Goal: Task Accomplishment & Management: Manage account settings

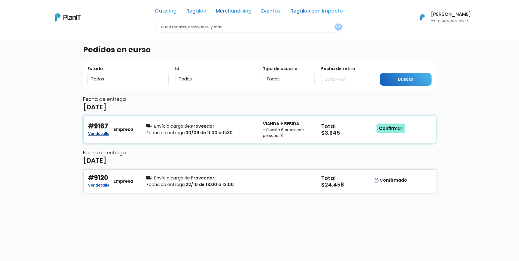
click at [106, 133] on link "Ver detalle" at bounding box center [98, 133] width 21 height 7
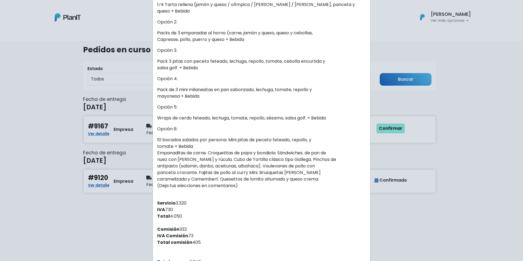
scroll to position [163, 0]
drag, startPoint x: 155, startPoint y: 139, endPoint x: 161, endPoint y: 140, distance: 5.9
click at [161, 140] on p "10 bocados salados por persona: Mini pitas de peceto feteado, repollo, y tomate…" at bounding box center [261, 162] width 209 height 52
click at [214, 163] on p "10 bocados salados por persona: Mini pitas de peceto feteado, repollo, y tomate…" at bounding box center [261, 162] width 209 height 52
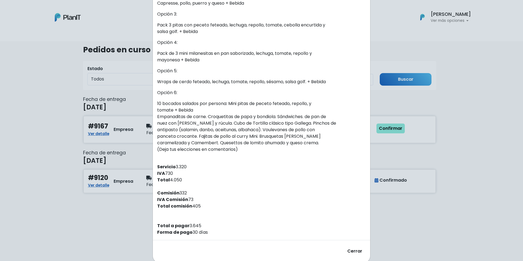
scroll to position [209, 0]
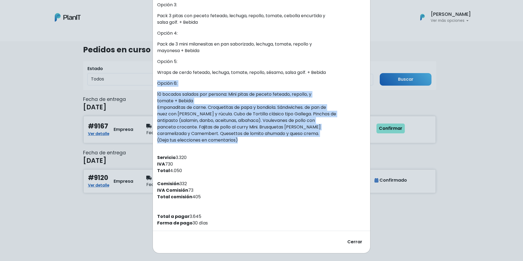
drag, startPoint x: 155, startPoint y: 83, endPoint x: 246, endPoint y: 138, distance: 106.2
click at [246, 138] on div "Recibiste un nuevo pedido de: [PERSON_NAME] . Fecha del pedido [DATE] 09:47 Ent…" at bounding box center [261, 23] width 217 height 414
copy div "Opción 6: 10 bocados salados por persona: Mini pitas de peceto feteado, repollo…"
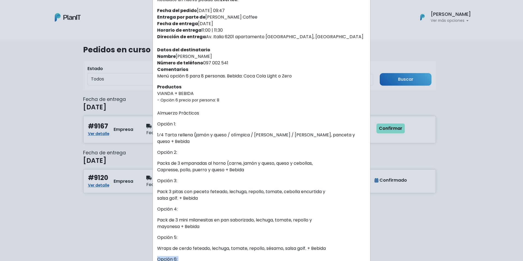
scroll to position [0, 0]
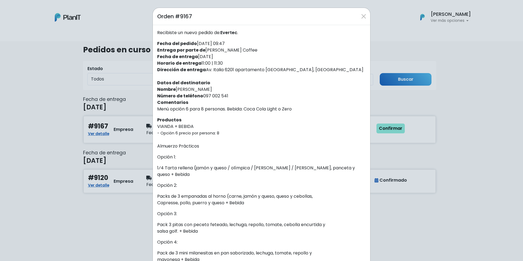
drag, startPoint x: 203, startPoint y: 70, endPoint x: 345, endPoint y: 68, distance: 141.3
click at [345, 68] on div "Recibiste un nuevo pedido de: [PERSON_NAME] . Fecha del pedido [DATE] 09:47 Ent…" at bounding box center [261, 232] width 217 height 414
copy div "Av. Italia 6201 apartamento [GEOGRAPHIC_DATA], [GEOGRAPHIC_DATA]"
click at [225, 63] on div "Recibiste un nuevo pedido de: [PERSON_NAME] . Fecha del pedido [DATE] 09:47 Ent…" at bounding box center [261, 232] width 217 height 414
drag, startPoint x: 200, startPoint y: 95, endPoint x: 244, endPoint y: 97, distance: 44.1
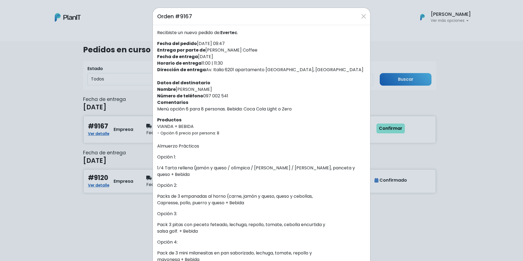
click at [244, 97] on div "Recibiste un nuevo pedido de: [PERSON_NAME] . Fecha del pedido [DATE] 09:47 Ent…" at bounding box center [261, 232] width 217 height 414
copy div "097 002 541"
click at [241, 128] on div "Recibiste un nuevo pedido de: [PERSON_NAME] . Fecha del pedido [DATE] 09:47 Ent…" at bounding box center [261, 232] width 217 height 414
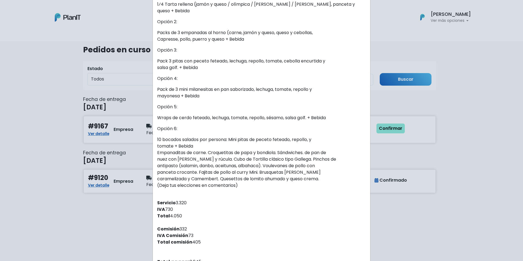
scroll to position [209, 0]
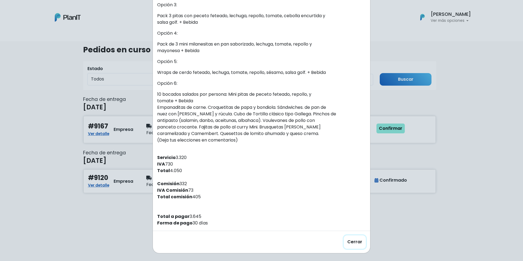
click at [360, 243] on button "Cerrar" at bounding box center [355, 241] width 22 height 13
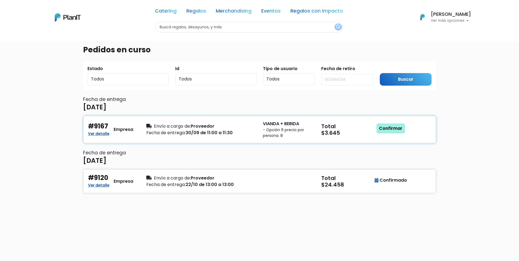
click at [399, 127] on link "Confirmar" at bounding box center [390, 128] width 28 height 10
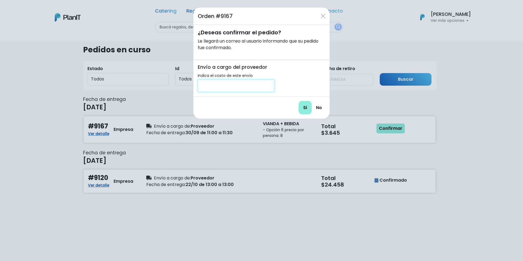
click at [240, 89] on input "number" at bounding box center [236, 86] width 77 height 12
type input "200"
click at [304, 111] on input "Si" at bounding box center [304, 107] width 13 height 13
